Goal: Transaction & Acquisition: Obtain resource

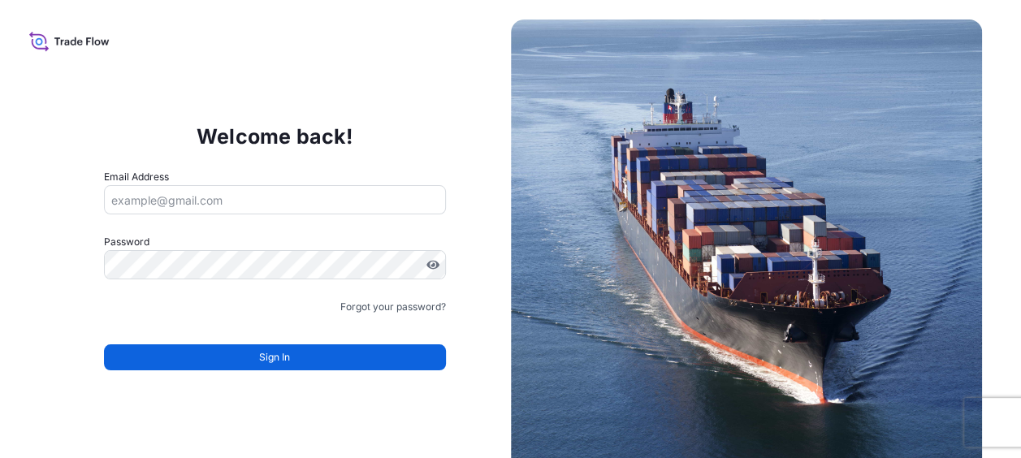
click at [201, 199] on input "Email Address" at bounding box center [275, 199] width 342 height 29
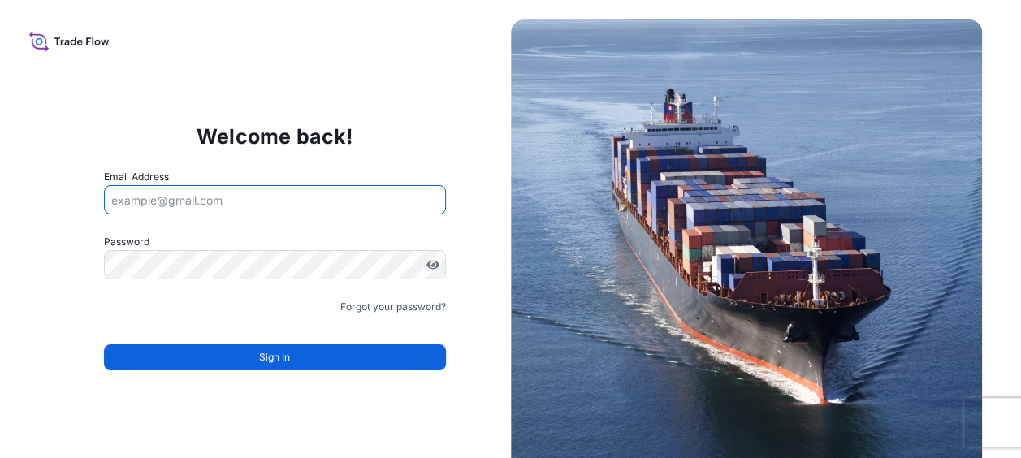
type input "melanie_peterson@rogers-brown.com"
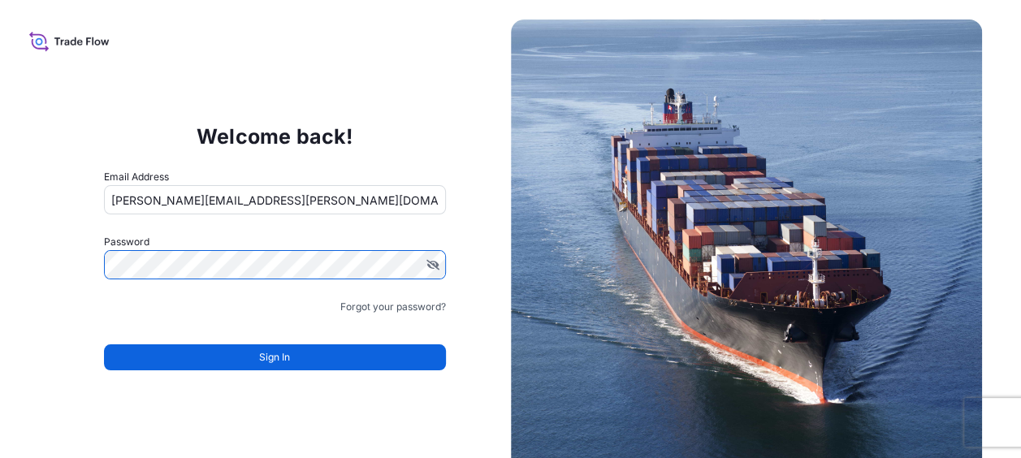
click at [47, 253] on div "Welcome back! Email Address melanie_peterson@rogers-brown.com Password Must inc…" at bounding box center [275, 255] width 472 height 335
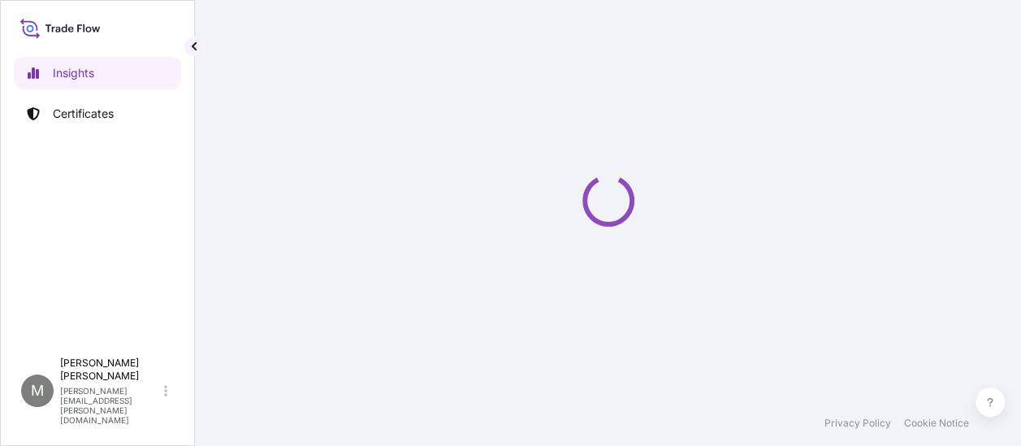
select select "2025"
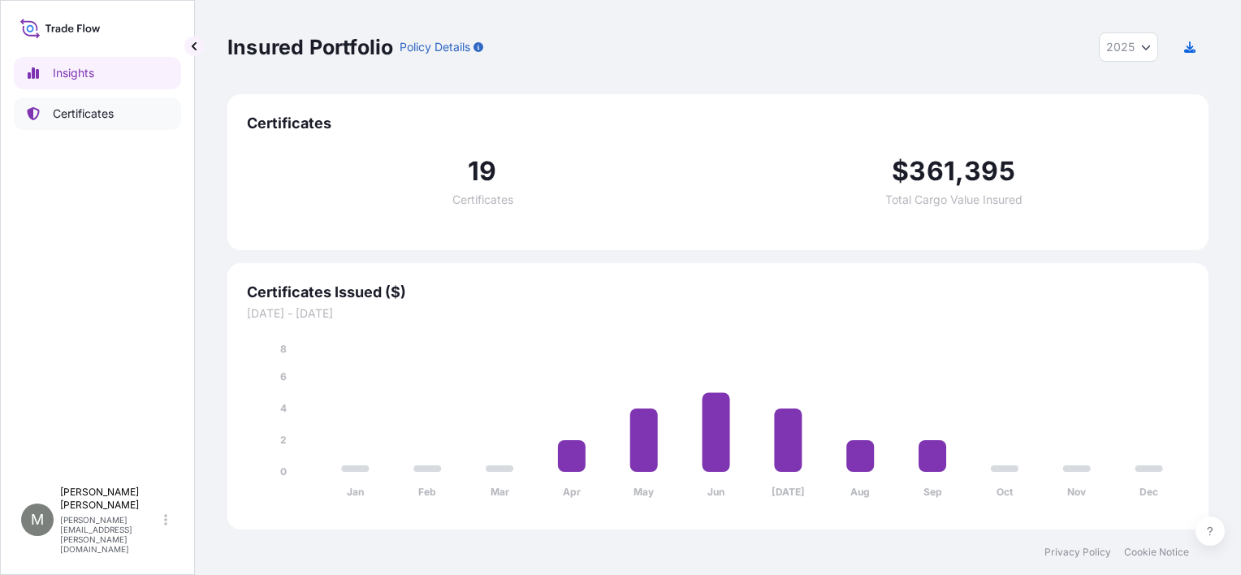
click at [79, 114] on p "Certificates" at bounding box center [83, 114] width 61 height 16
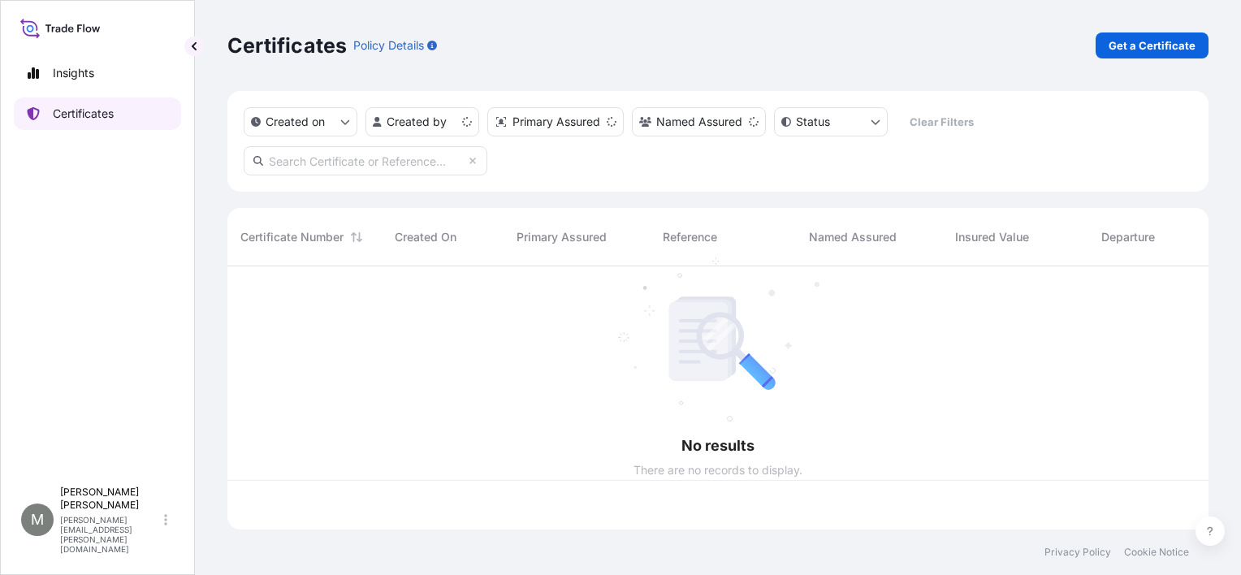
scroll to position [260, 968]
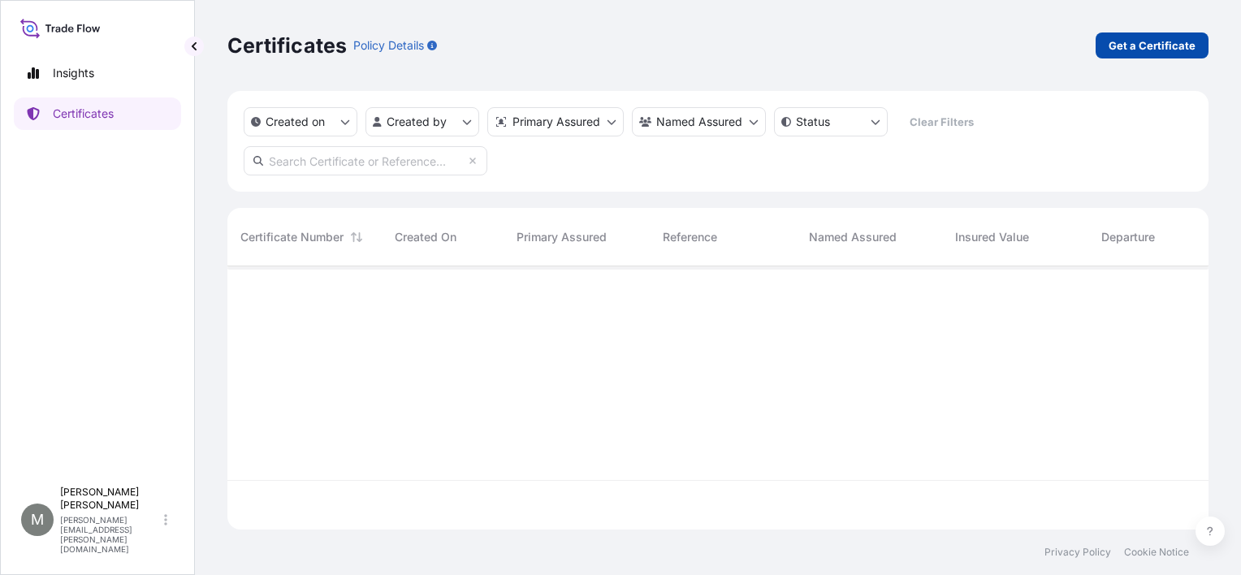
click at [1032, 44] on p "Get a Certificate" at bounding box center [1152, 45] width 87 height 16
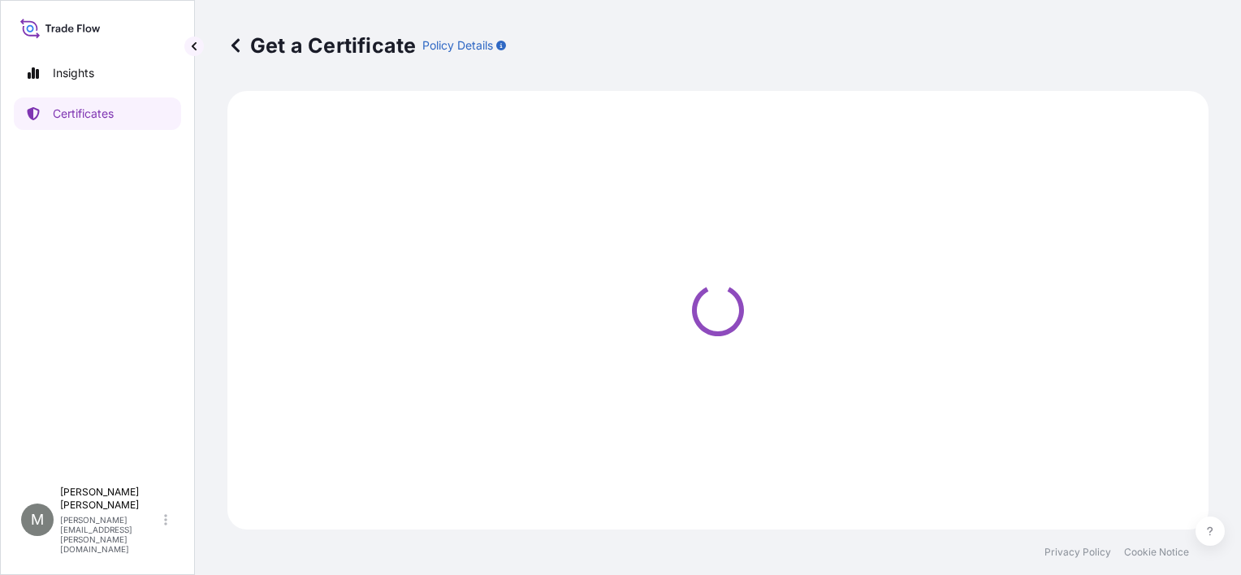
select select "Barge"
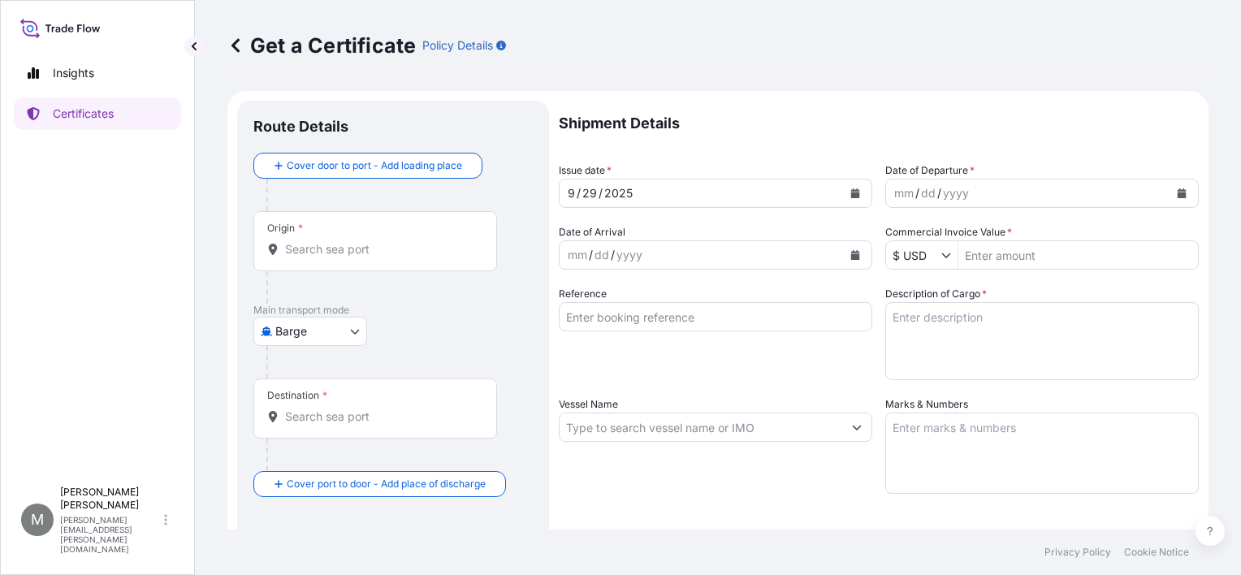
click at [308, 237] on div "Origin *" at bounding box center [375, 241] width 244 height 60
click at [308, 241] on input "Origin *" at bounding box center [381, 249] width 192 height 16
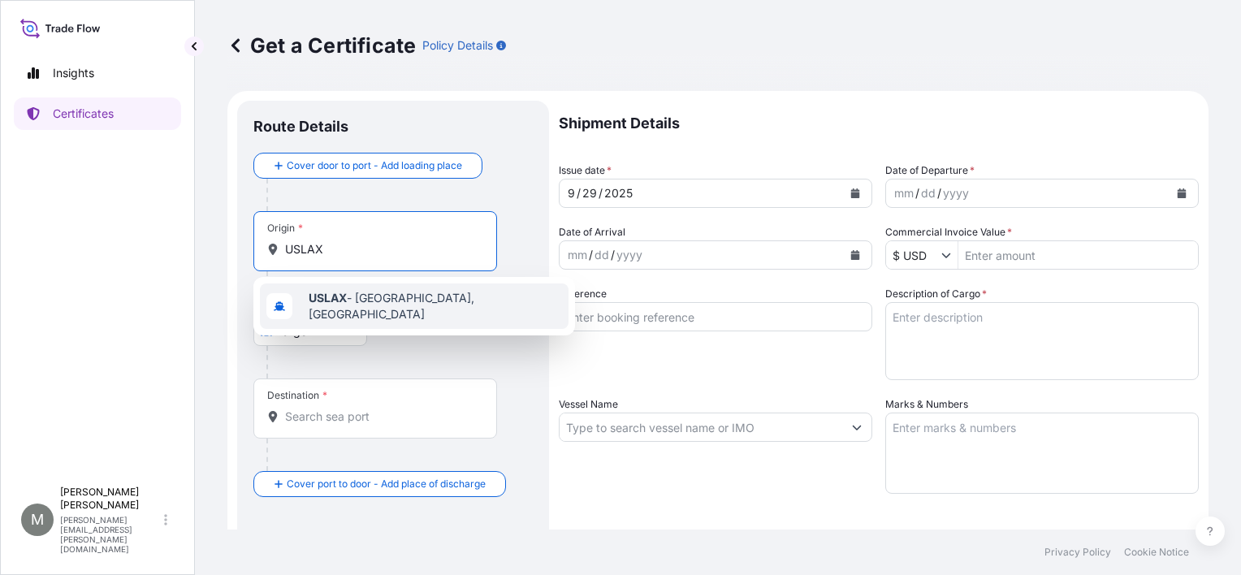
click at [325, 301] on b "USLAX" at bounding box center [328, 298] width 38 height 14
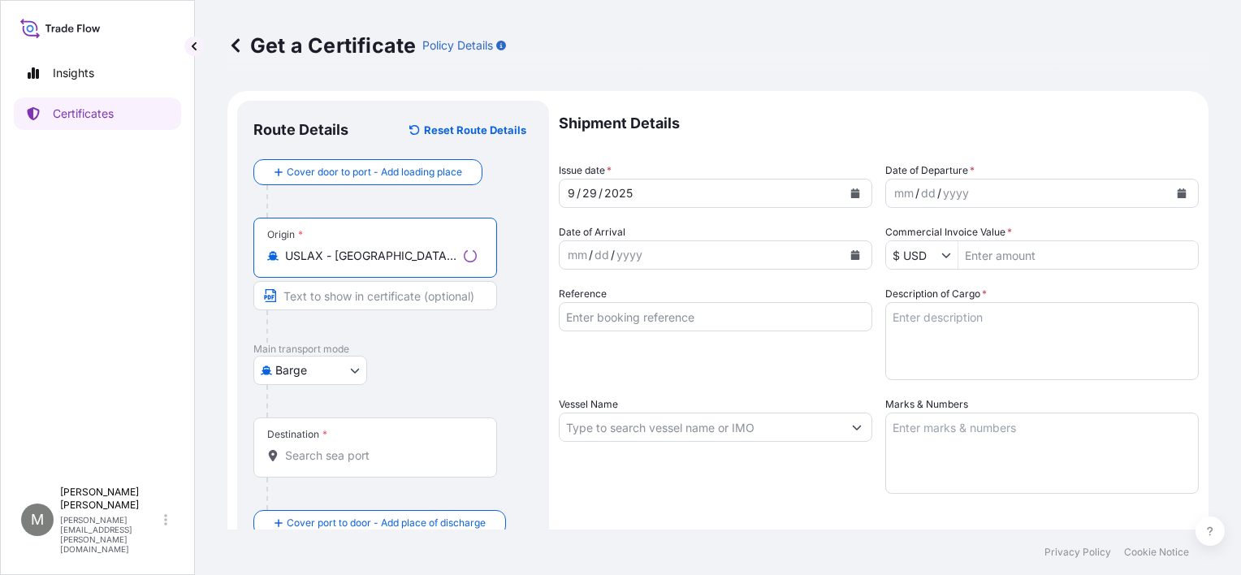
type input "USLAX - [GEOGRAPHIC_DATA], [GEOGRAPHIC_DATA]"
click at [318, 302] on input "Text to appear on certificate" at bounding box center [375, 295] width 244 height 29
type input "[GEOGRAPHIC_DATA], [GEOGRAPHIC_DATA]"
click at [298, 457] on div "Destination *" at bounding box center [375, 448] width 244 height 60
click at [298, 457] on input "Destination *" at bounding box center [381, 456] width 192 height 16
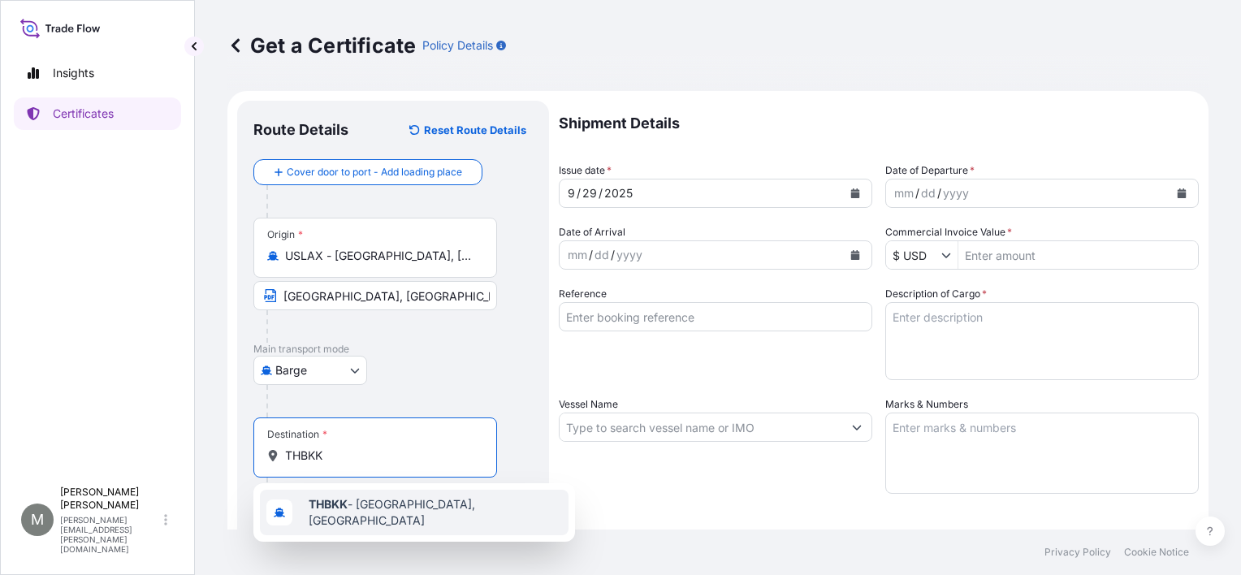
click at [335, 457] on b "THBKK" at bounding box center [328, 504] width 39 height 14
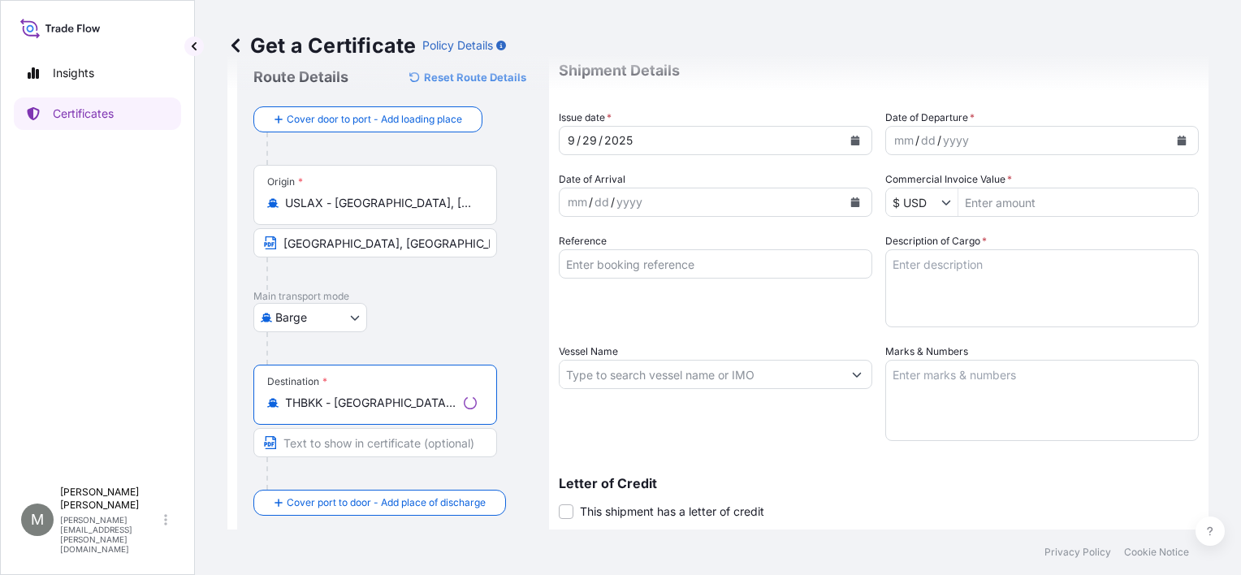
scroll to position [81, 0]
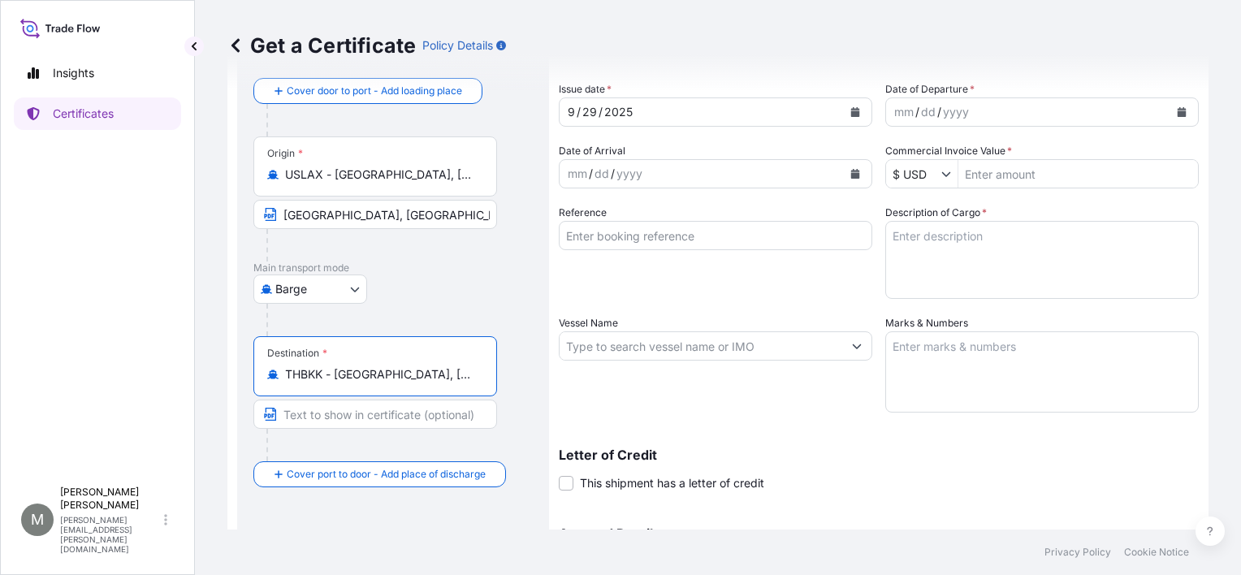
type input "THBKK - [GEOGRAPHIC_DATA], [GEOGRAPHIC_DATA]"
click at [289, 419] on input "Text to appear on certificate" at bounding box center [375, 414] width 244 height 29
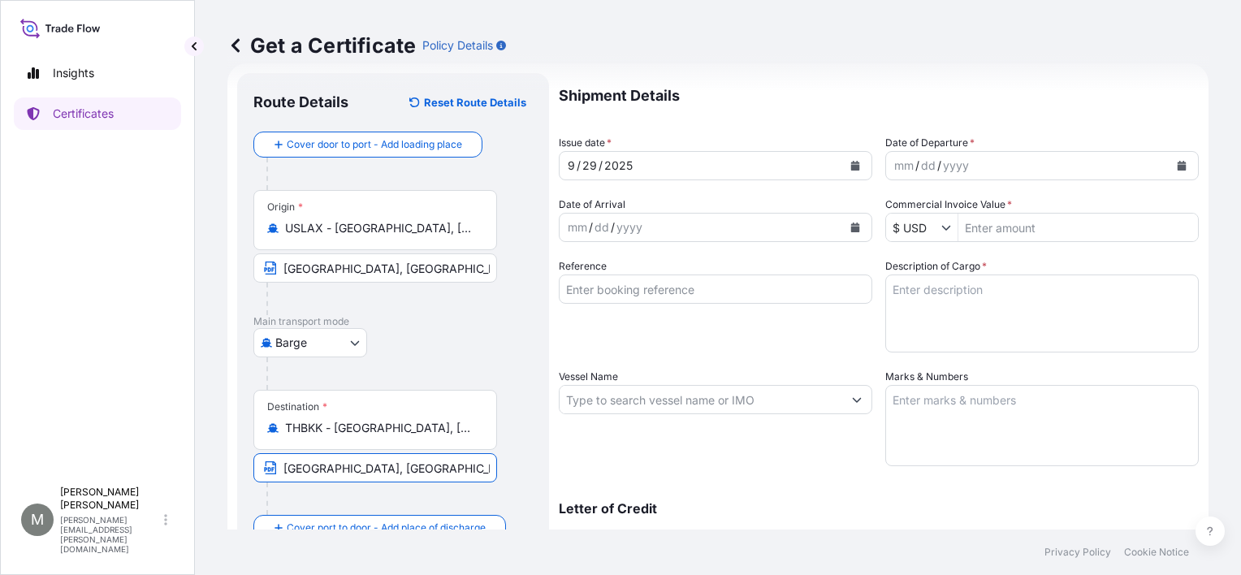
scroll to position [0, 0]
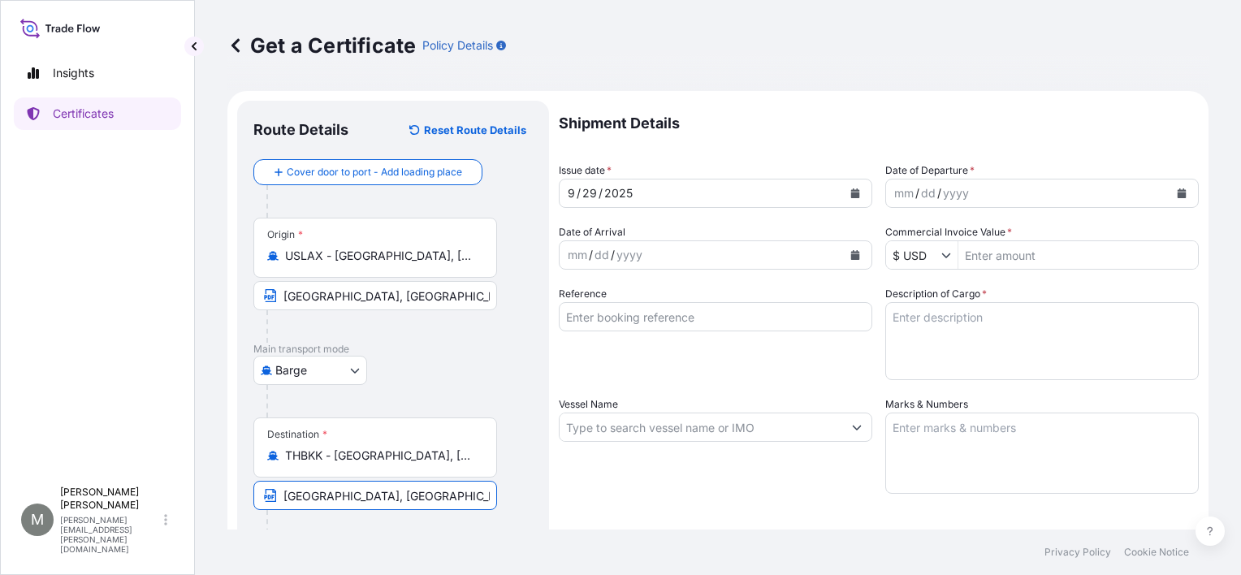
type input "[GEOGRAPHIC_DATA], [GEOGRAPHIC_DATA]"
click at [1032, 191] on icon "Calendar" at bounding box center [1182, 193] width 9 height 10
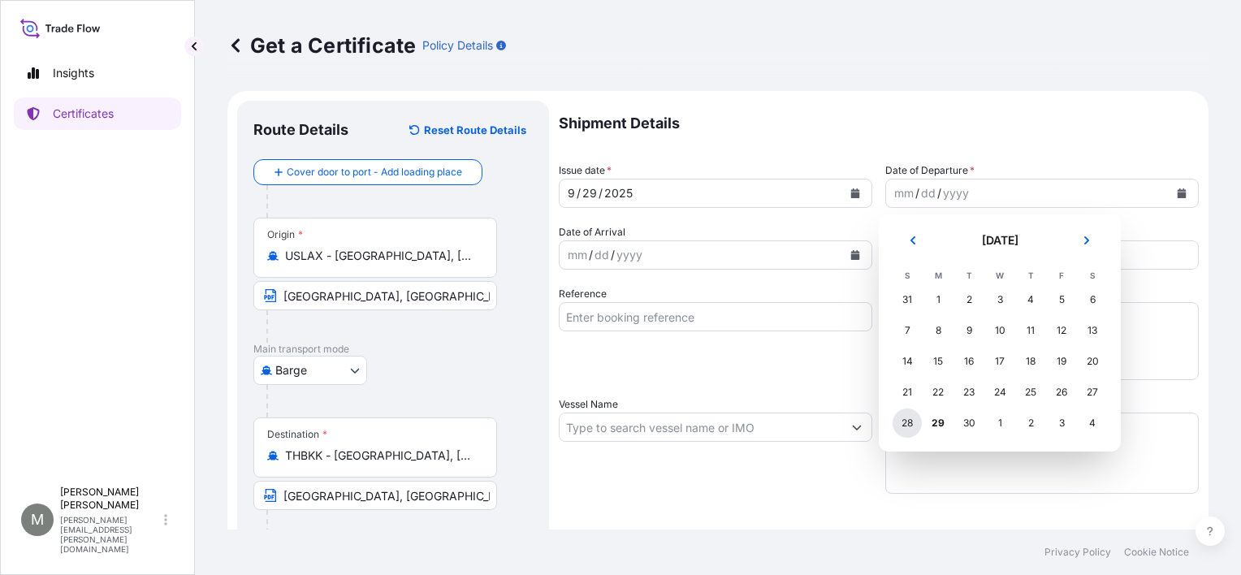
click at [902, 421] on div "28" at bounding box center [907, 423] width 29 height 29
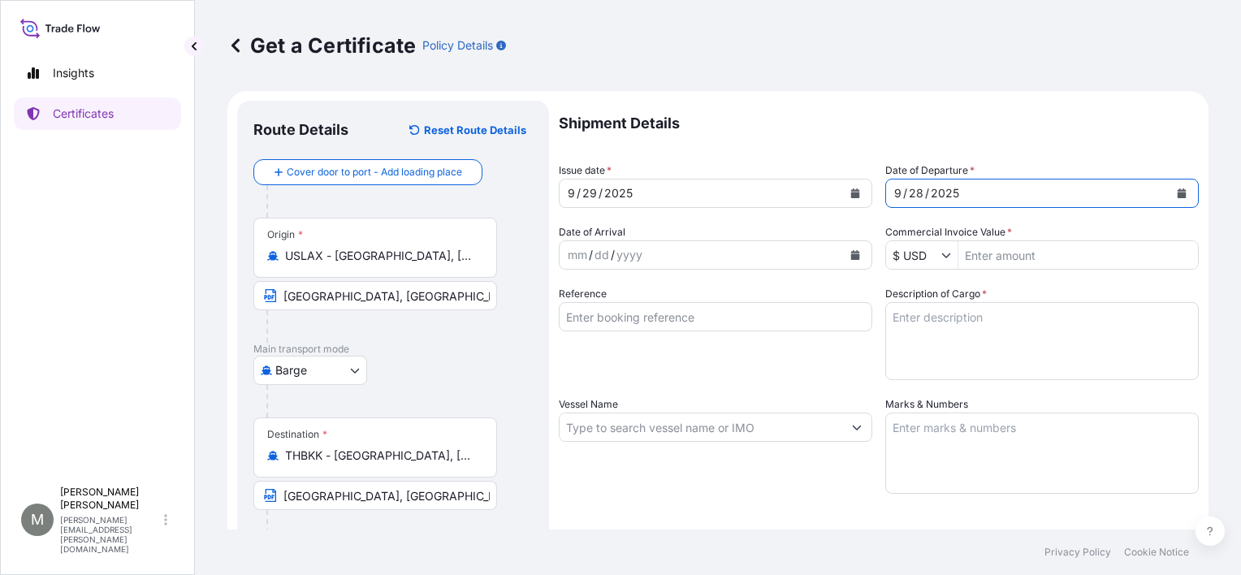
click at [850, 250] on icon "Calendar" at bounding box center [855, 255] width 10 height 10
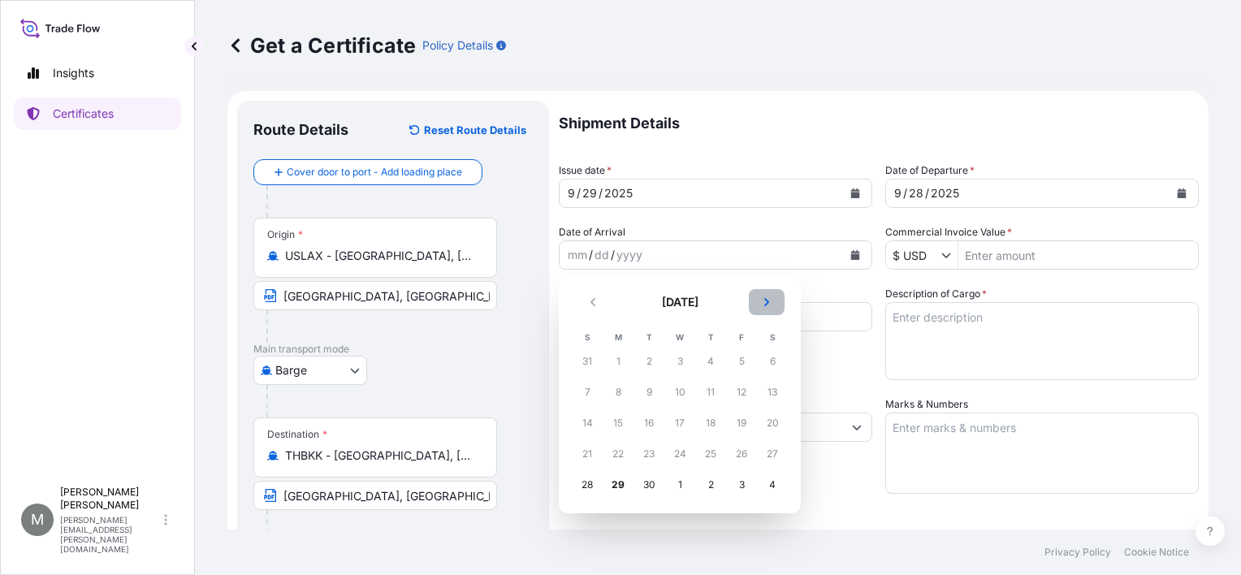
click at [768, 304] on icon "Next" at bounding box center [767, 302] width 10 height 10
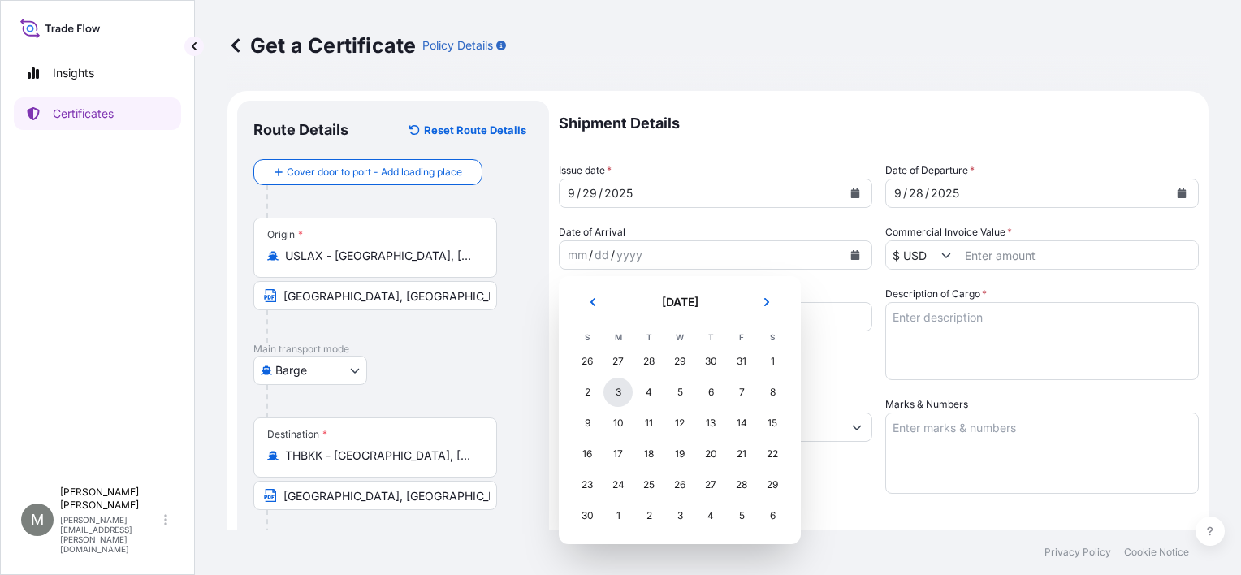
click at [618, 394] on div "3" at bounding box center [618, 392] width 29 height 29
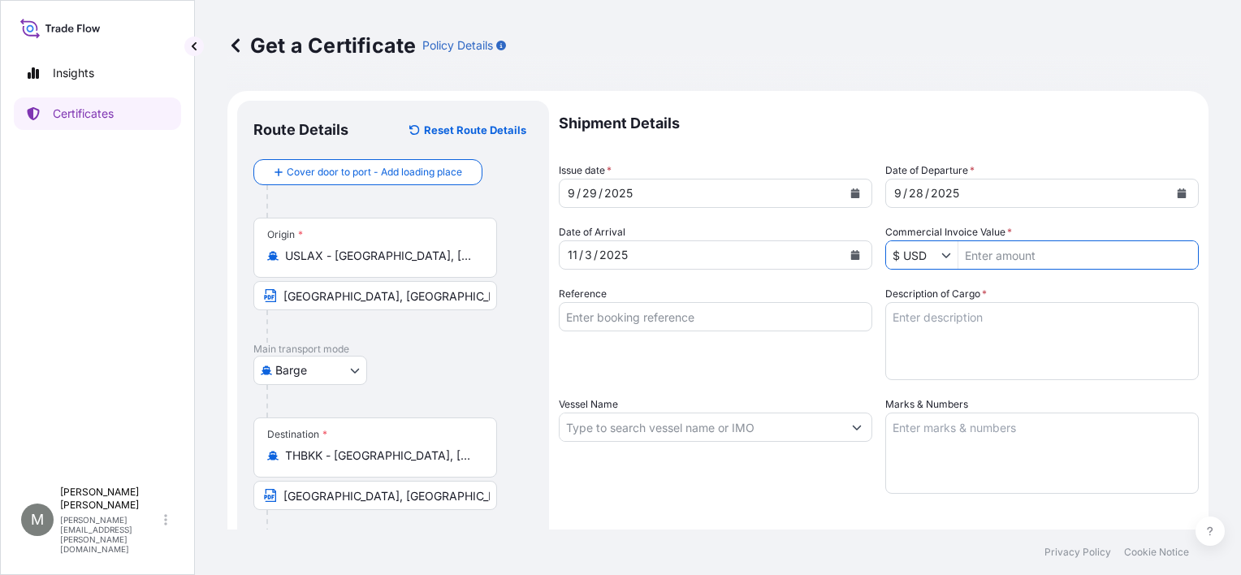
click at [968, 260] on input "Commercial Invoice Value *" at bounding box center [1079, 254] width 240 height 29
type input "3,000"
click at [634, 315] on input "Reference" at bounding box center [716, 316] width 314 height 29
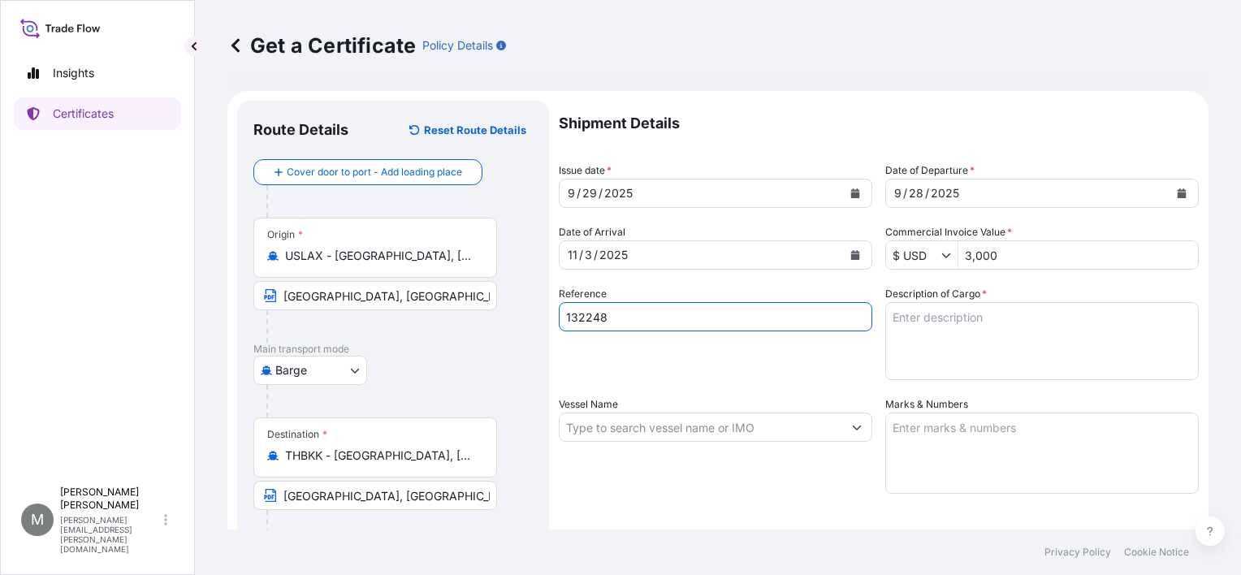
type input "132248"
click at [924, 326] on textarea "Description of Cargo *" at bounding box center [1042, 341] width 314 height 78
paste textarea "1 PALLET OF SHAFT COUPLINGS EXCEPT UNIVERSAL JOINTS Tariff CODE: 8483.60.8000"
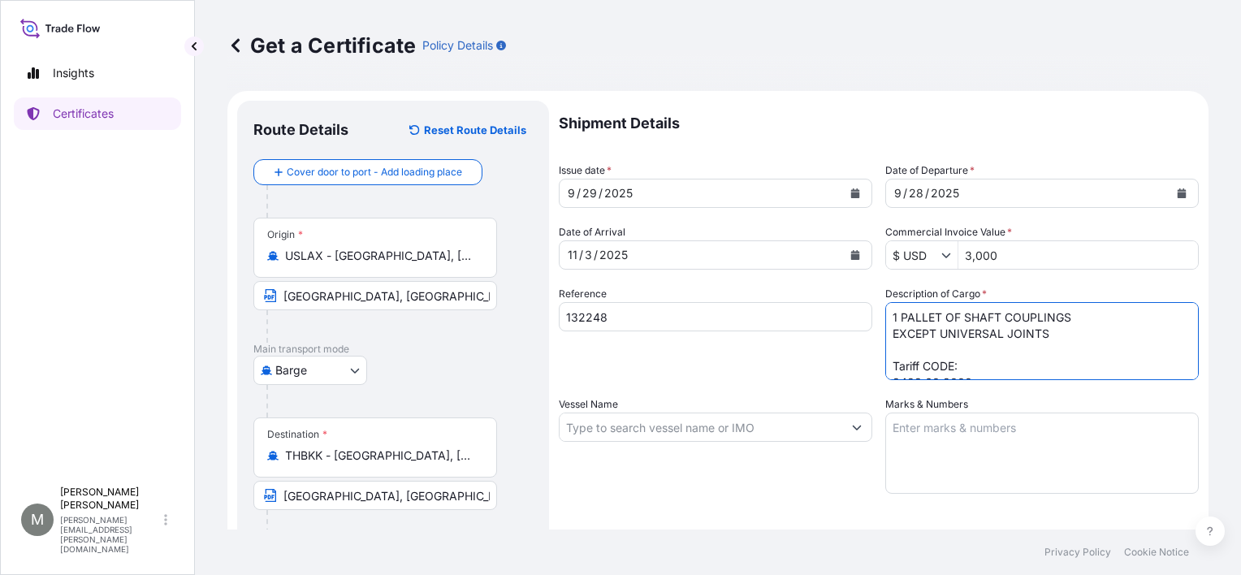
scroll to position [10, 0]
type textarea "1 PALLET OF SHAFT COUPLINGS EXCEPT UNIVERSAL JOINTS Tariff CODE: 8483.60.8000"
click at [715, 441] on div at bounding box center [716, 427] width 314 height 29
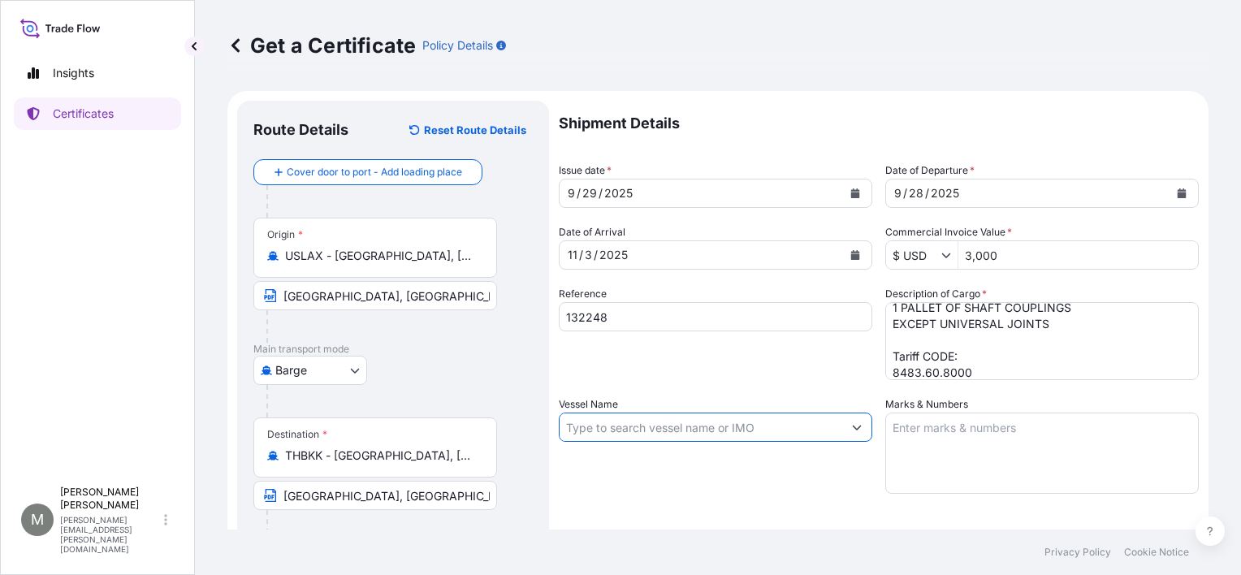
click at [717, 433] on input "Vessel Name" at bounding box center [701, 427] width 283 height 29
click at [612, 430] on input "Vessel Name" at bounding box center [701, 427] width 283 height 29
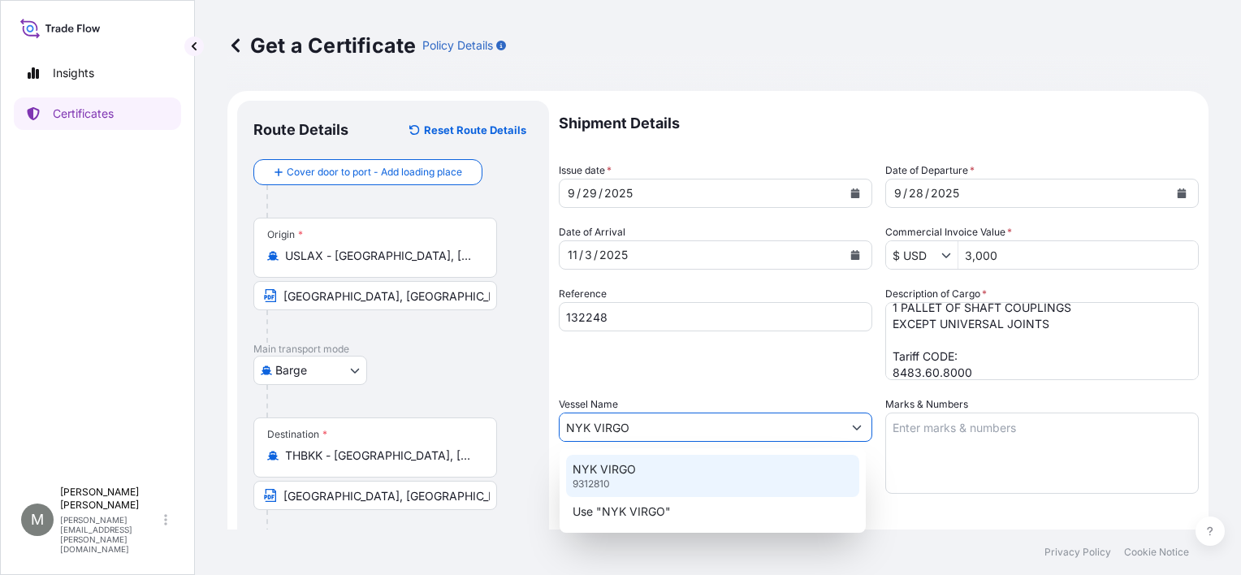
click at [598, 457] on p "9312810" at bounding box center [591, 484] width 37 height 13
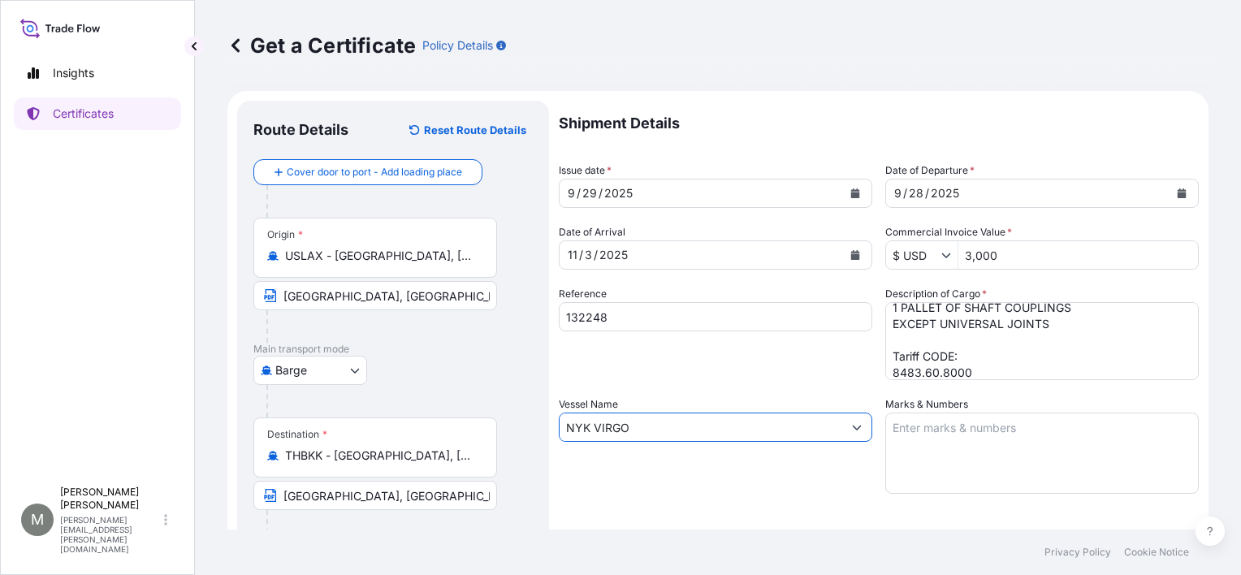
type input "NYK VIRGO"
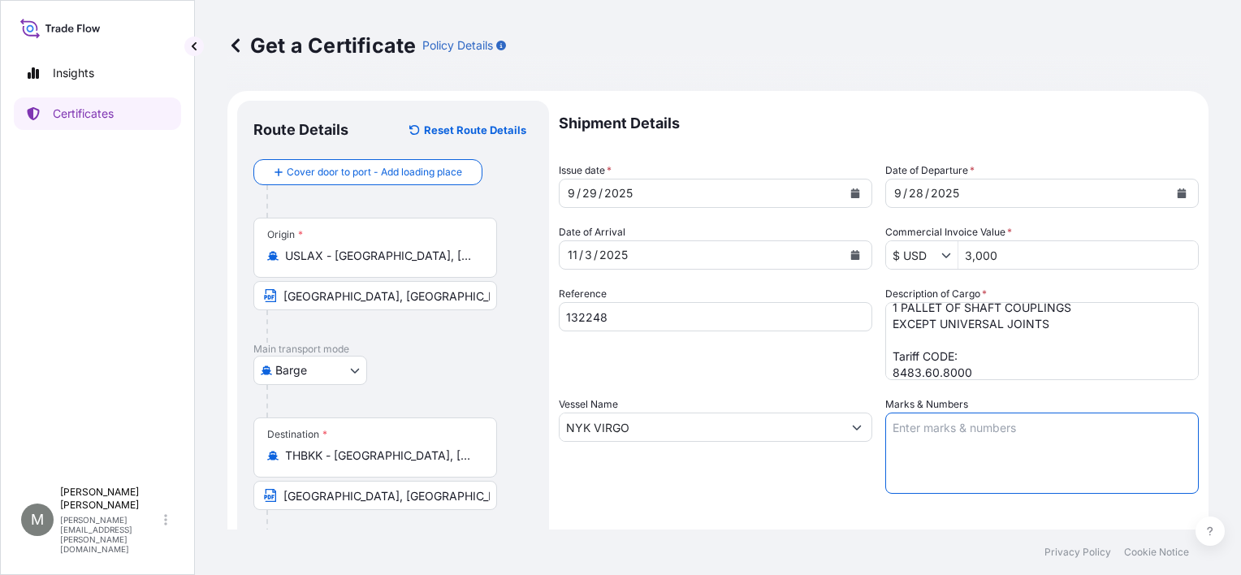
click at [942, 439] on textarea "Marks & Numbers" at bounding box center [1042, 453] width 314 height 81
click at [885, 449] on textarea "Marks & Numbers" at bounding box center [1042, 453] width 314 height 81
paste textarea "SHIPPING MARKS SCT COOLING TOWER CO LTD PO-S250077 [GEOGRAPHIC_DATA] MADE IN [G…"
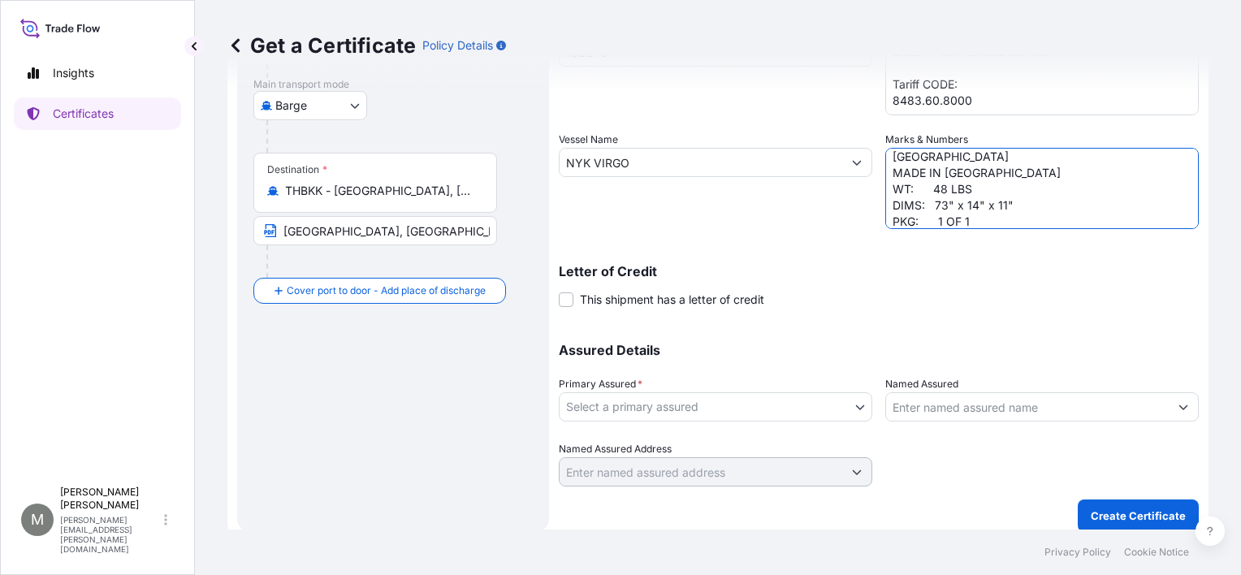
scroll to position [276, 0]
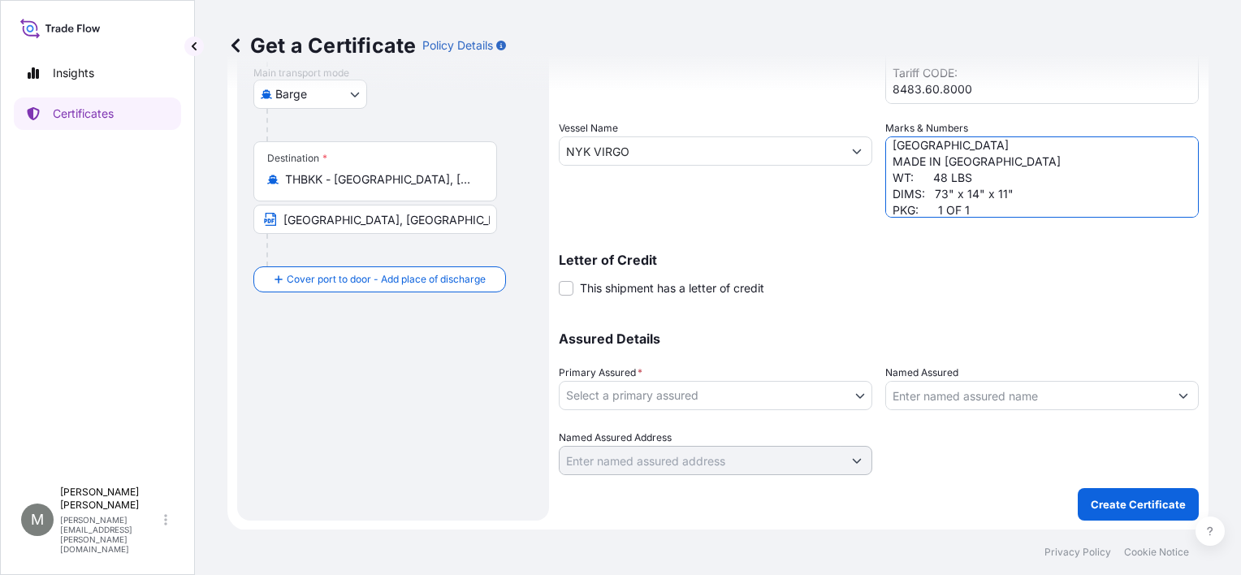
type textarea "SHIPPING MARKS SCT COOLING TOWER CO LTD PO-S250077 [GEOGRAPHIC_DATA] MADE IN [G…"
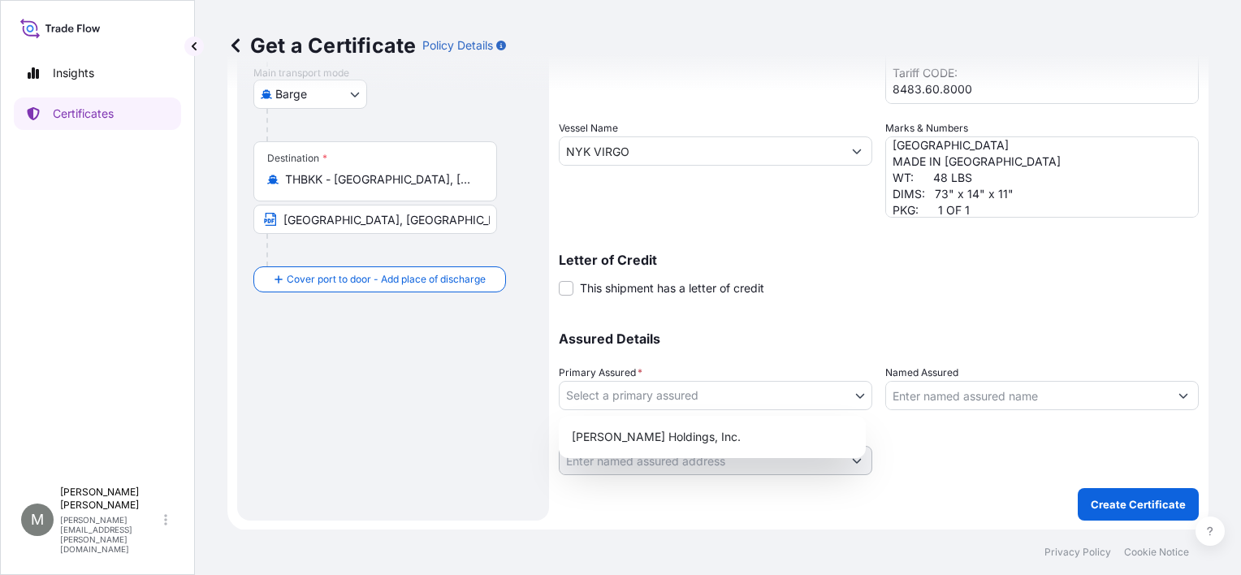
click at [631, 388] on body "Insights Certificates M [PERSON_NAME] [PERSON_NAME][EMAIL_ADDRESS][PERSON_NAME]…" at bounding box center [620, 287] width 1241 height 575
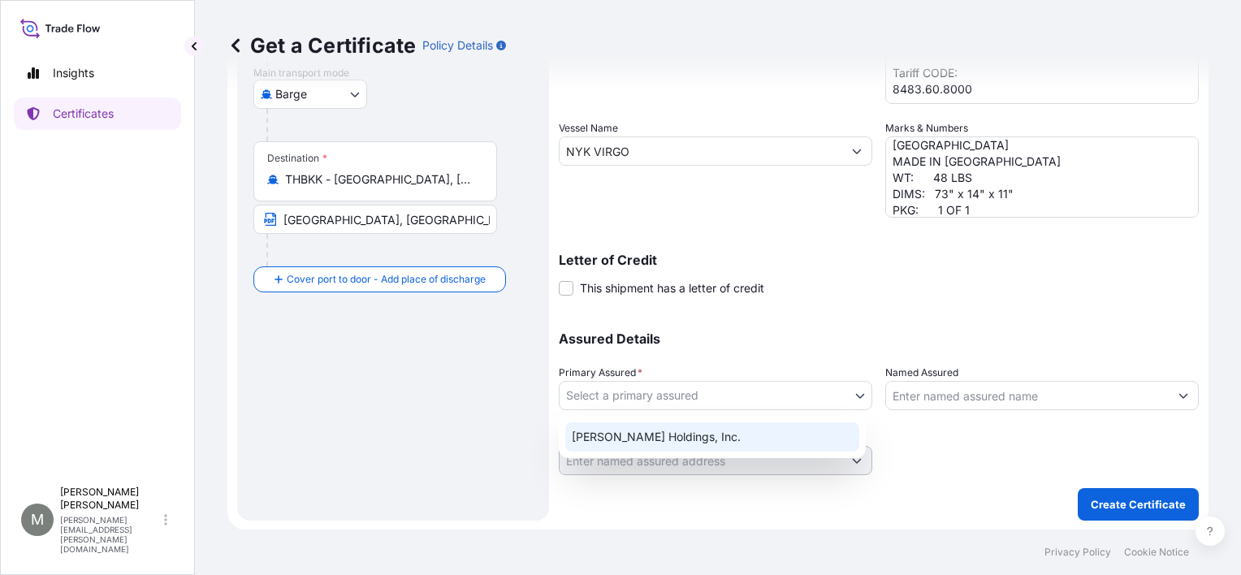
click at [614, 435] on div "[PERSON_NAME] Holdings, Inc." at bounding box center [712, 436] width 294 height 29
select select "31523"
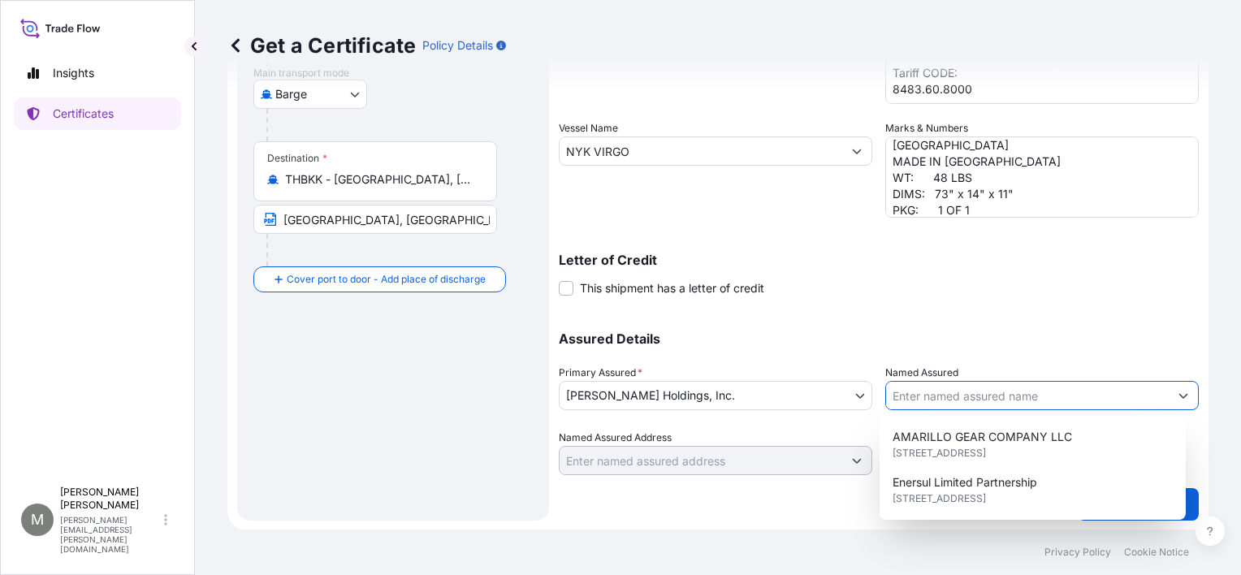
click at [933, 392] on input "Named Assured" at bounding box center [1027, 395] width 283 height 29
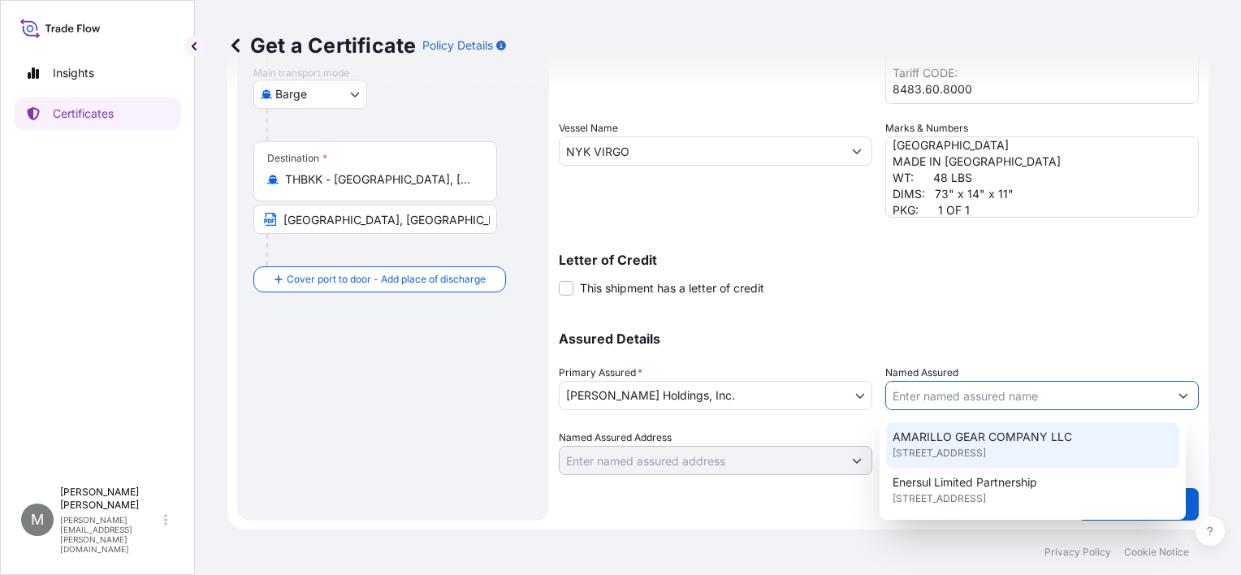
click at [946, 439] on span "AMARILLO GEAR COMPANY LLC" at bounding box center [983, 437] width 180 height 16
type input "AMARILLO GEAR COMPANY LLC"
type input "[STREET_ADDRESS]"
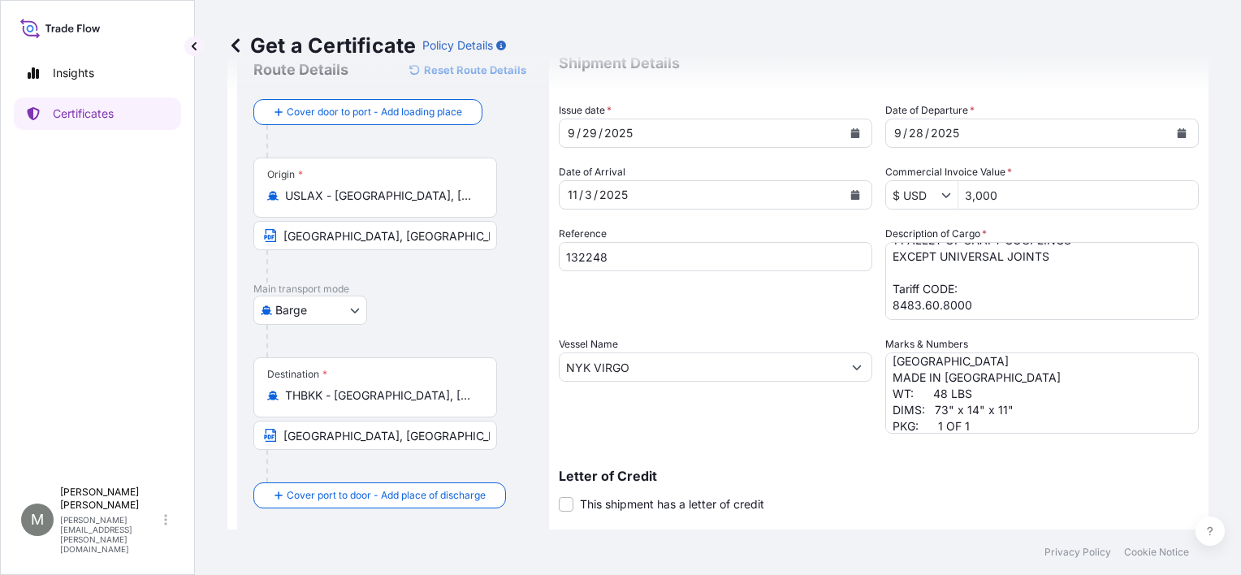
scroll to position [0, 0]
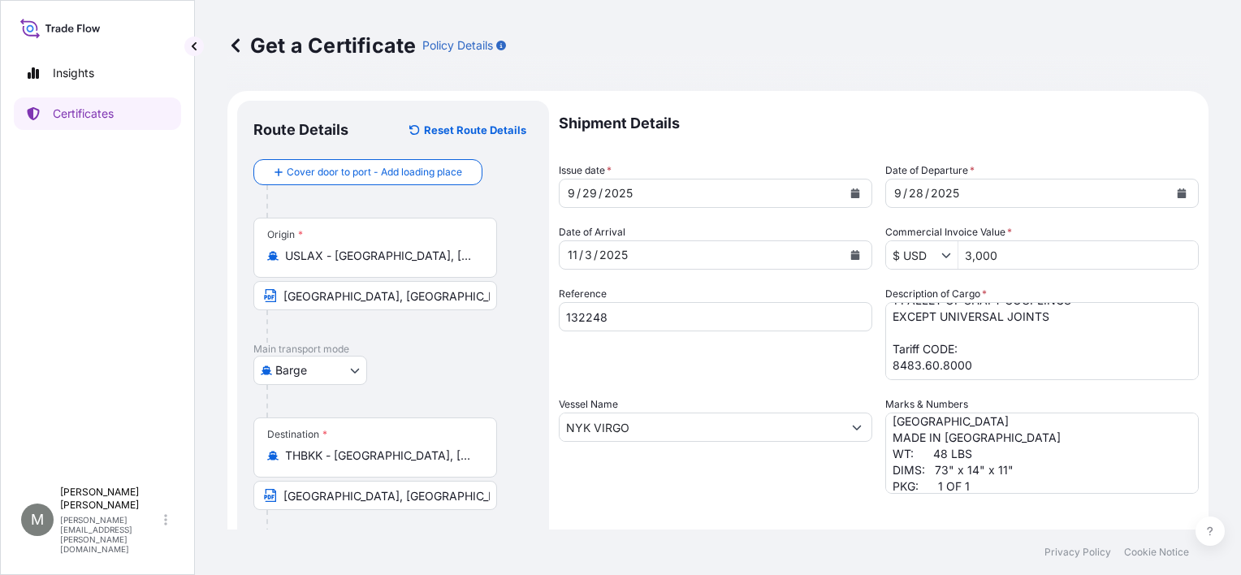
click at [457, 359] on div "Barge Road Air Barge Ocean Vessel Rail" at bounding box center [392, 370] width 279 height 29
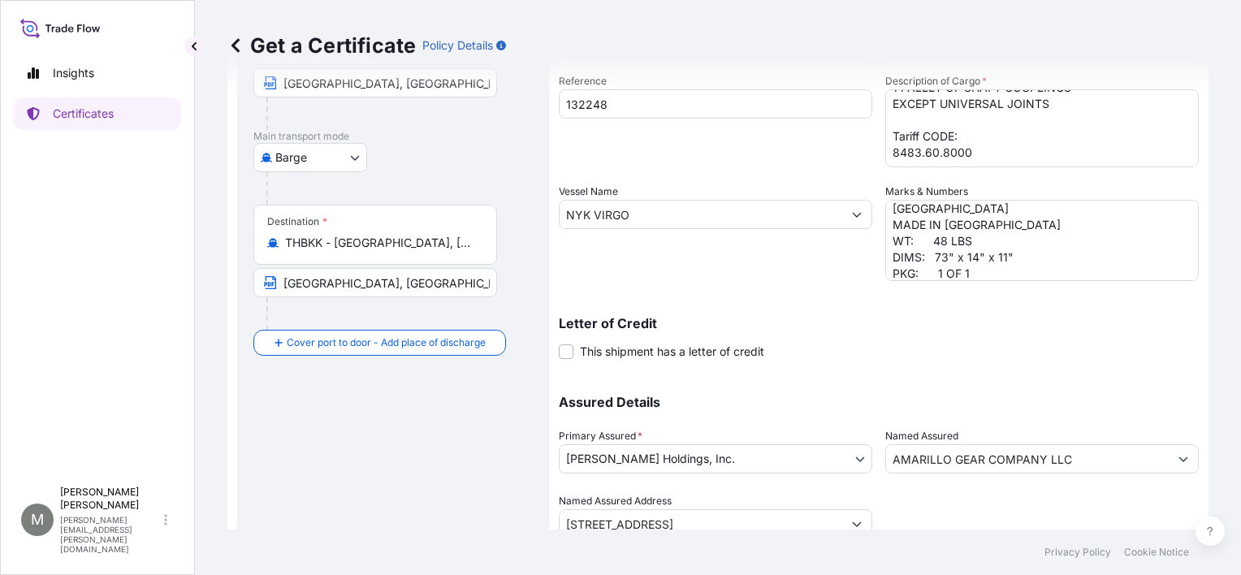
scroll to position [276, 0]
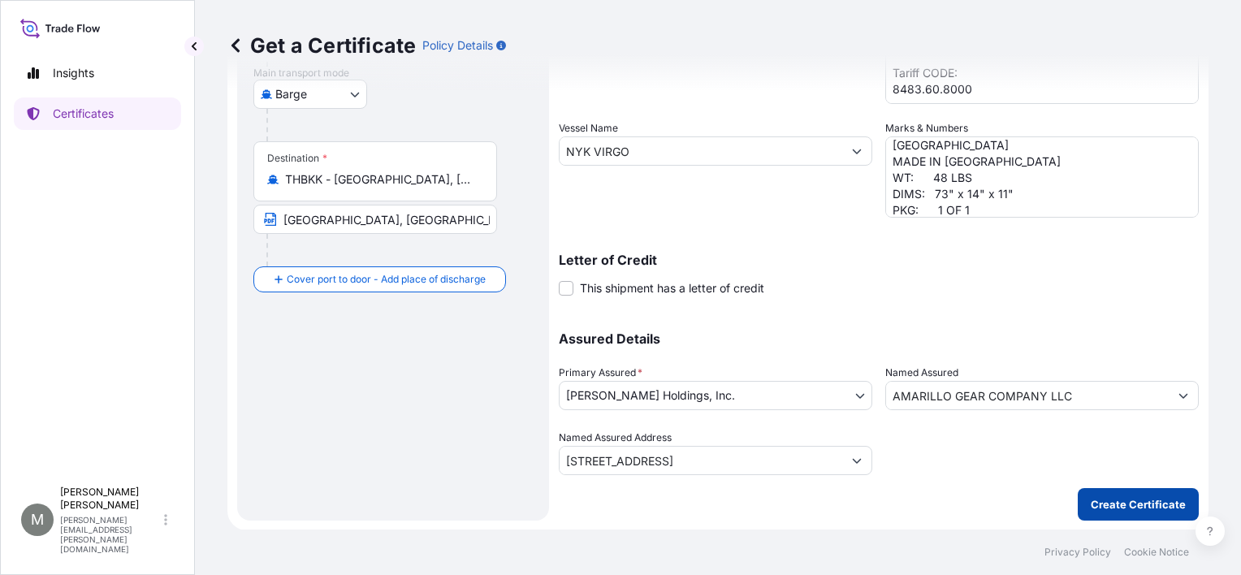
click at [1032, 457] on p "Create Certificate" at bounding box center [1138, 504] width 95 height 16
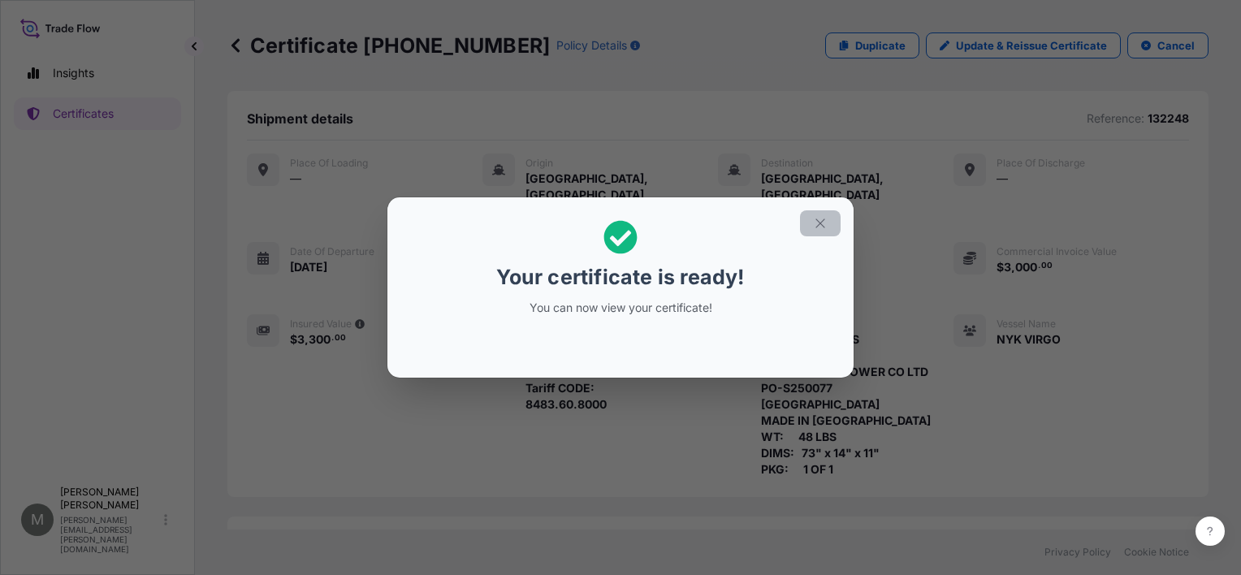
click at [816, 225] on icon "button" at bounding box center [820, 223] width 15 height 15
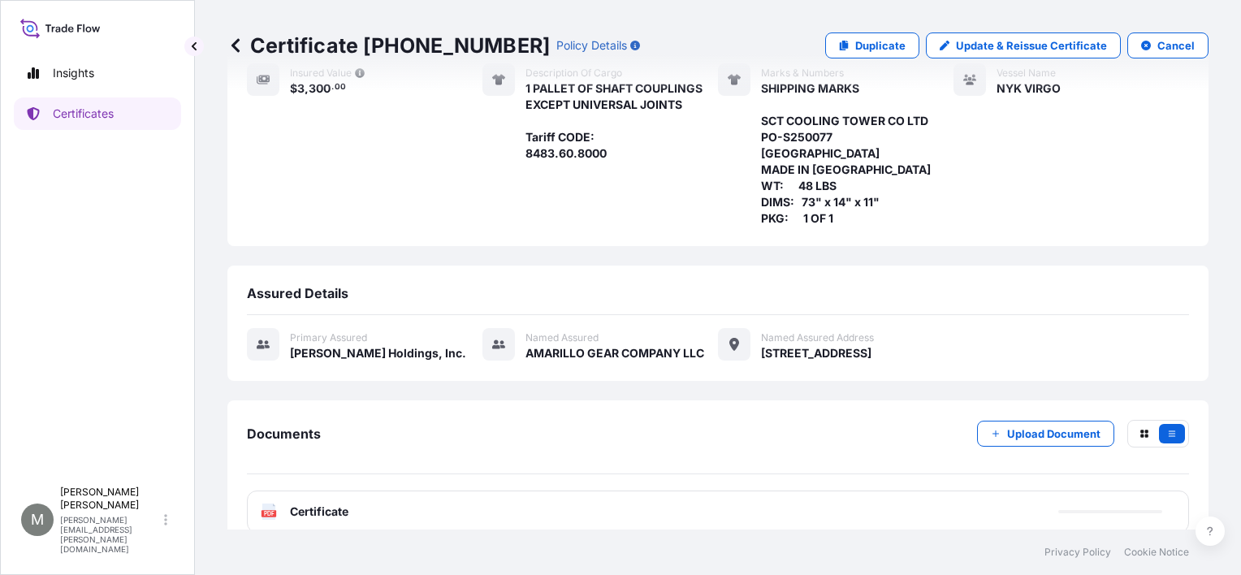
scroll to position [253, 0]
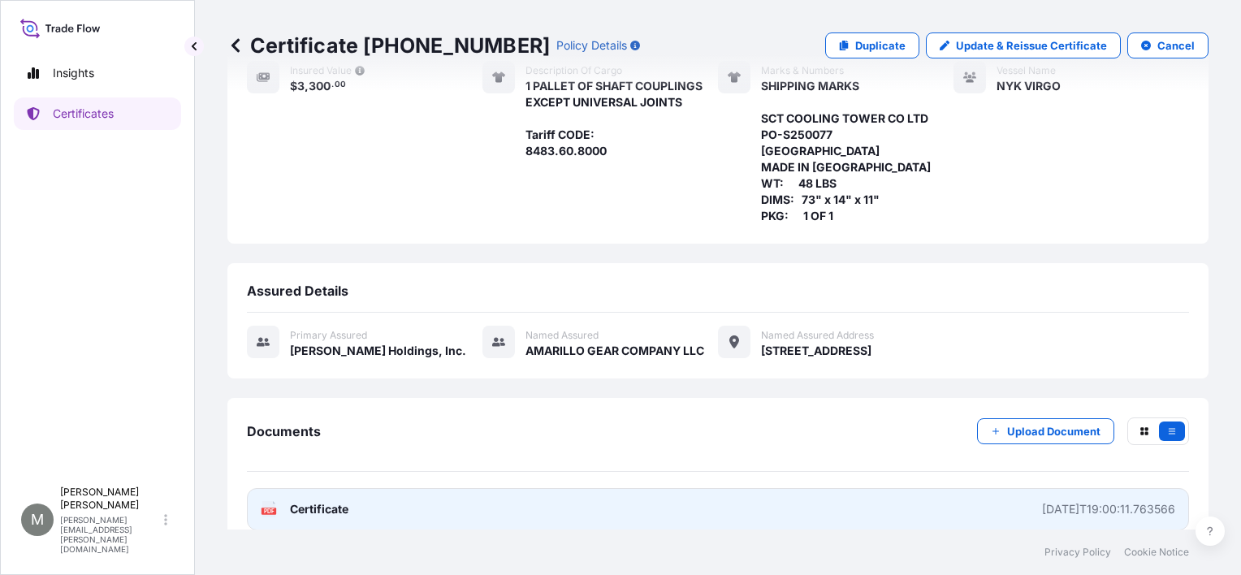
click at [299, 457] on span "Certificate" at bounding box center [319, 509] width 58 height 16
